Goal: Task Accomplishment & Management: Manage account settings

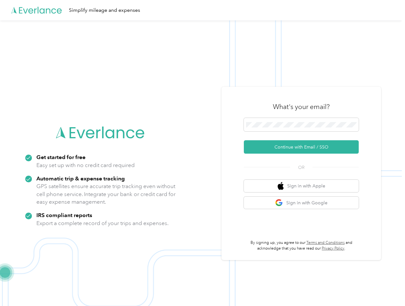
click at [202, 153] on img at bounding box center [200, 173] width 401 height 306
click at [202, 10] on div "Simplify mileage and expenses" at bounding box center [200, 10] width 401 height 20
click at [303, 147] on button "Continue with Email / SSO" at bounding box center [301, 146] width 115 height 13
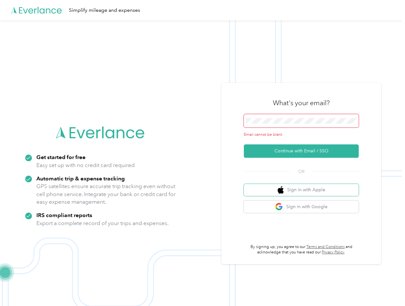
click at [303, 186] on button "Sign in with Apple" at bounding box center [301, 190] width 115 height 12
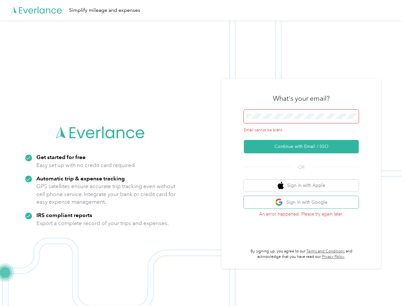
click at [303, 203] on button "Sign in with Google" at bounding box center [301, 202] width 115 height 12
